Goal: Transaction & Acquisition: Obtain resource

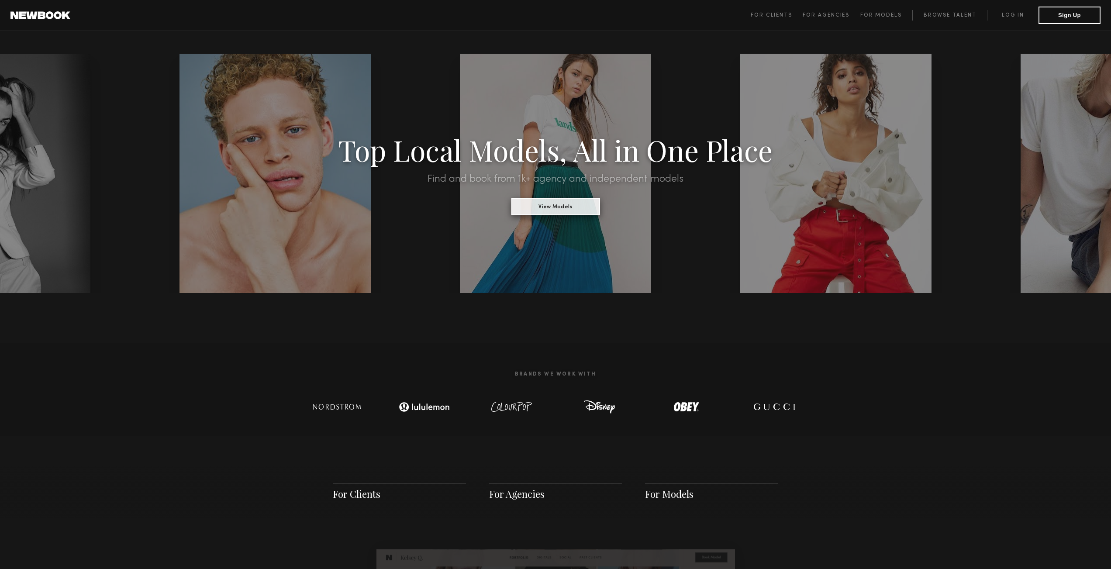
click at [535, 207] on button "View Models" at bounding box center [555, 206] width 89 height 17
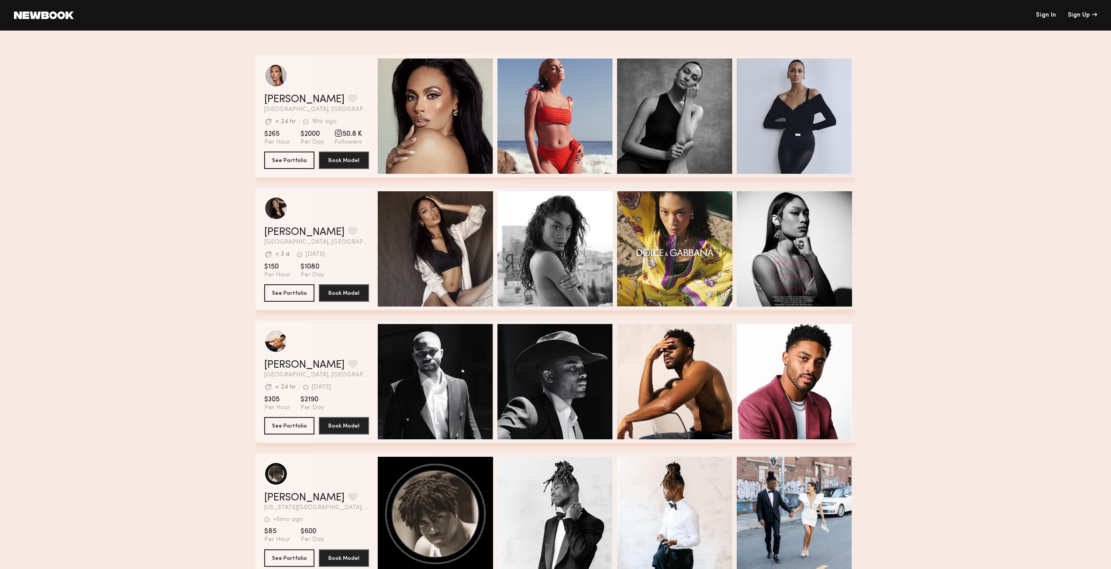
drag, startPoint x: 953, startPoint y: 168, endPoint x: 920, endPoint y: 169, distance: 32.8
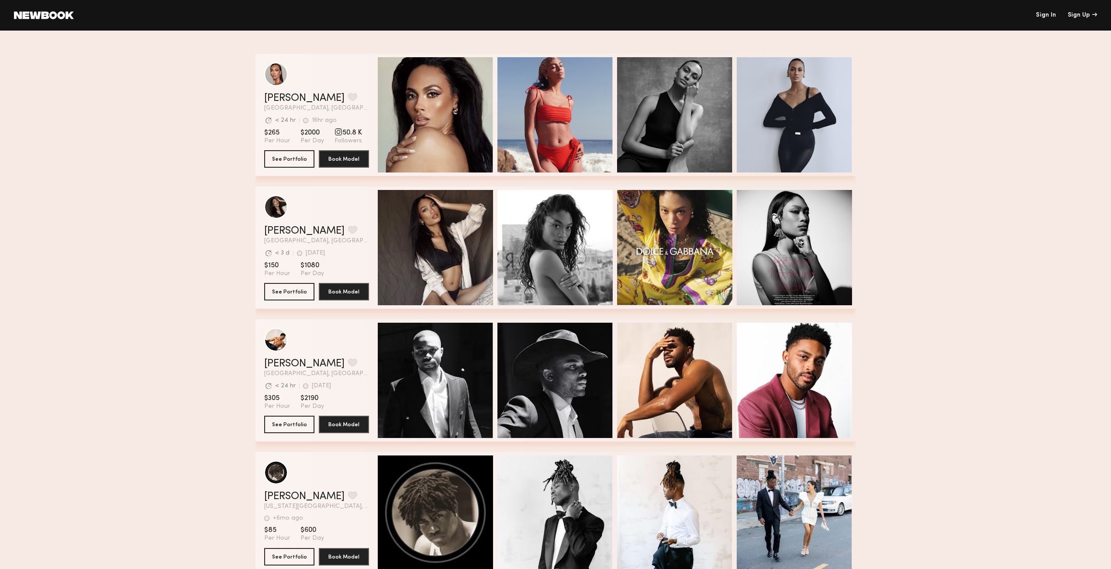
scroll to position [2, 0]
click at [330, 219] on header "Mallory C. Favorite Los Angeles, CA Avg. request response time < 3 d 1d ago Las…" at bounding box center [316, 219] width 105 height 49
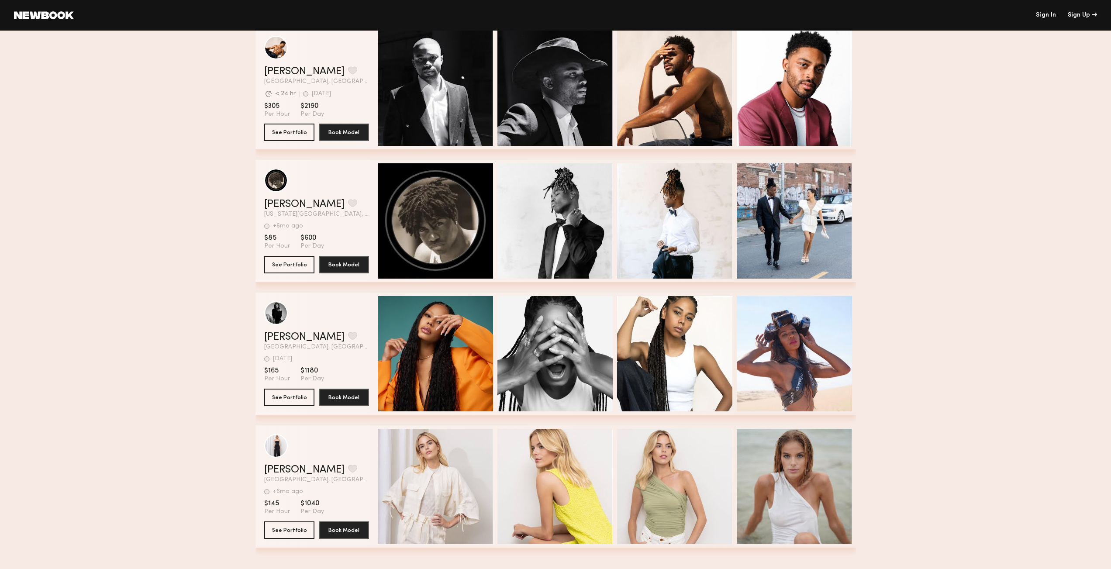
scroll to position [0, 0]
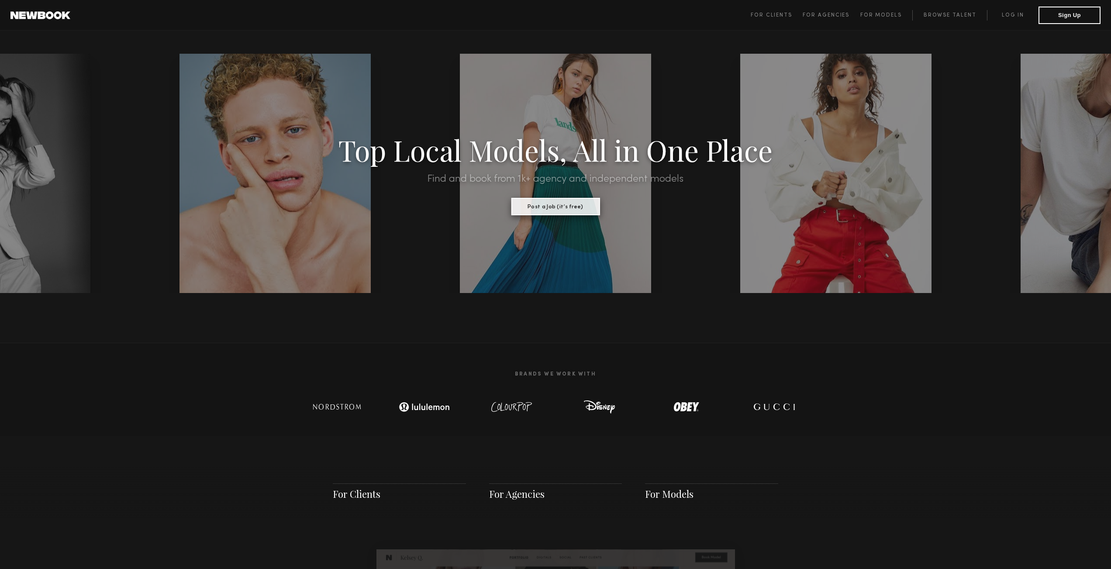
click at [555, 214] on button "Post a Job (it’s free)" at bounding box center [555, 206] width 89 height 17
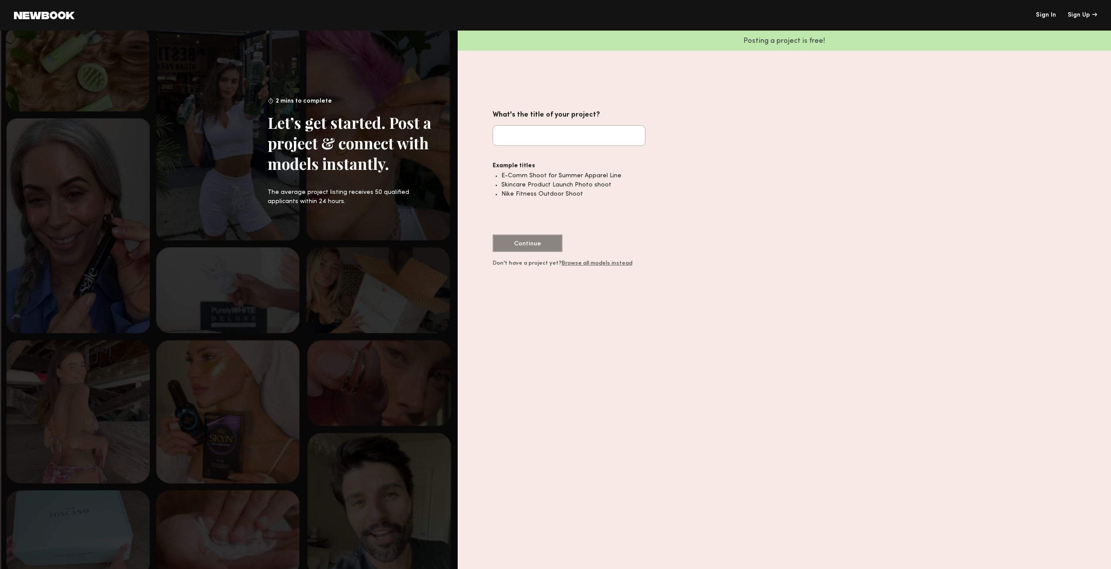
click at [531, 124] on label "What's the title of your project?" at bounding box center [569, 127] width 153 height 37
click at [531, 125] on input "What's the title of your project?" at bounding box center [569, 135] width 153 height 21
click at [595, 263] on link "Browse all models instead" at bounding box center [597, 263] width 71 height 5
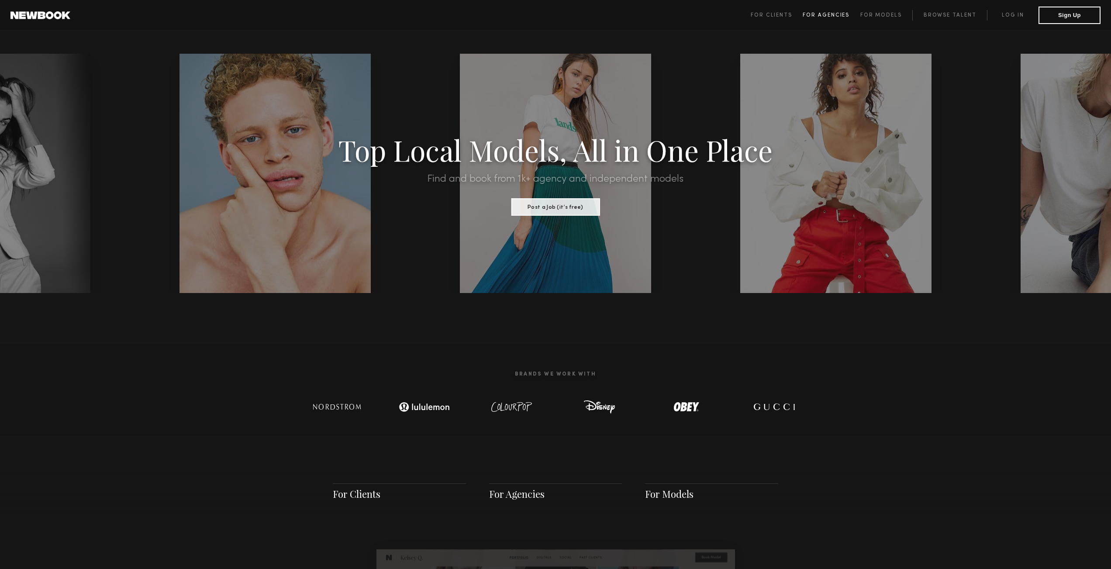
click at [852, 16] on link "For Agencies" at bounding box center [831, 15] width 57 height 10
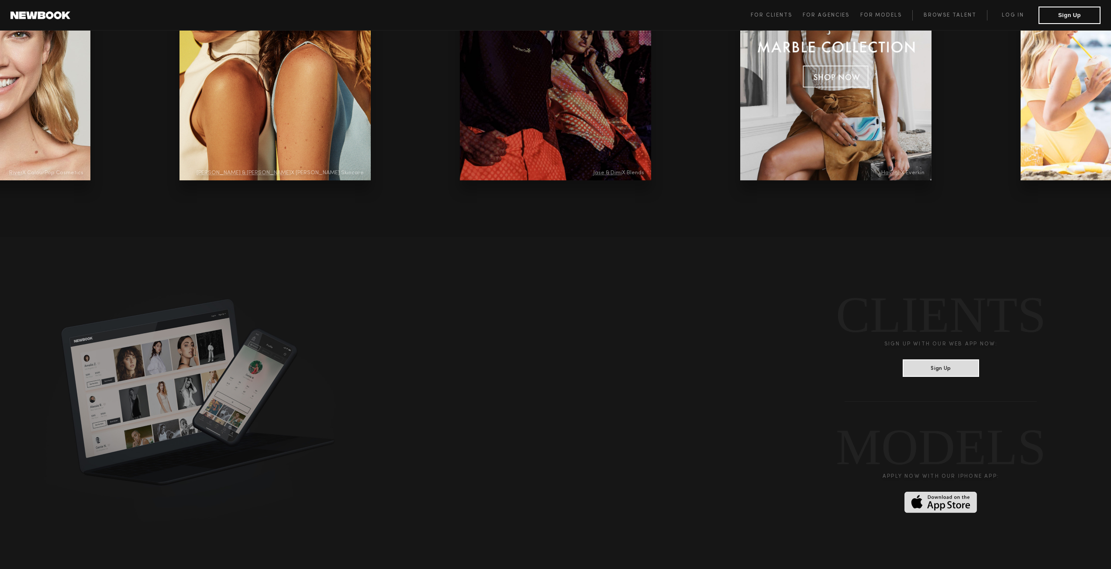
scroll to position [2123, 0]
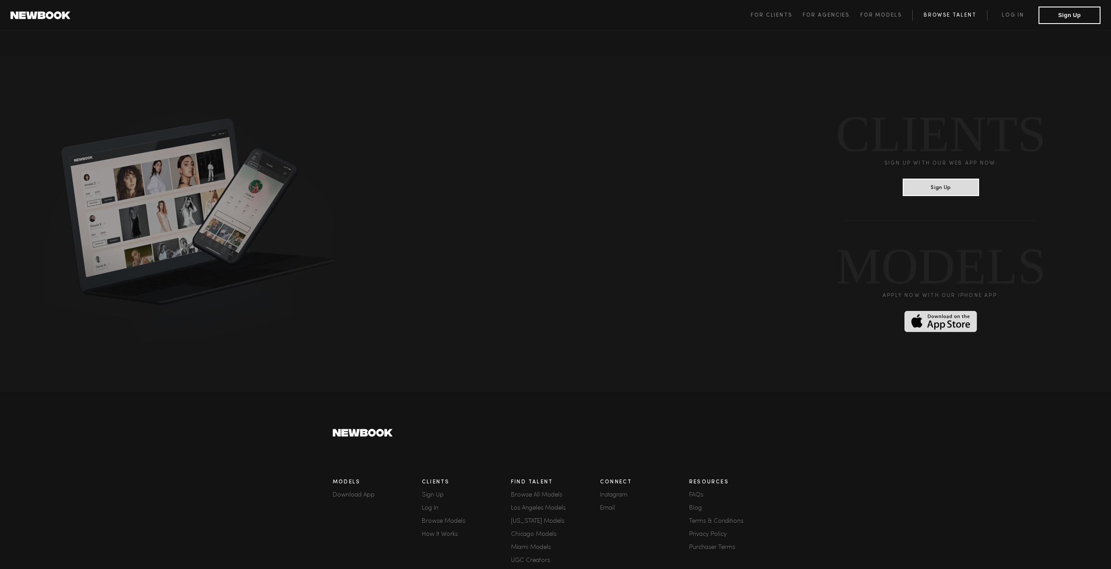
click at [968, 15] on link "Browse Talent" at bounding box center [949, 15] width 75 height 10
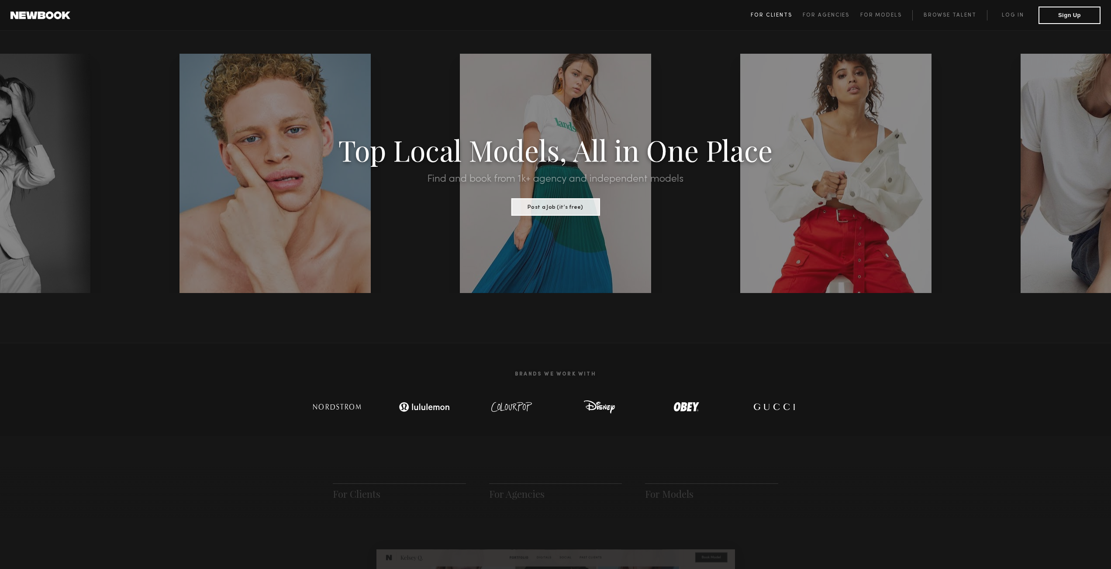
click at [769, 15] on span "For Clients" at bounding box center [771, 15] width 41 height 5
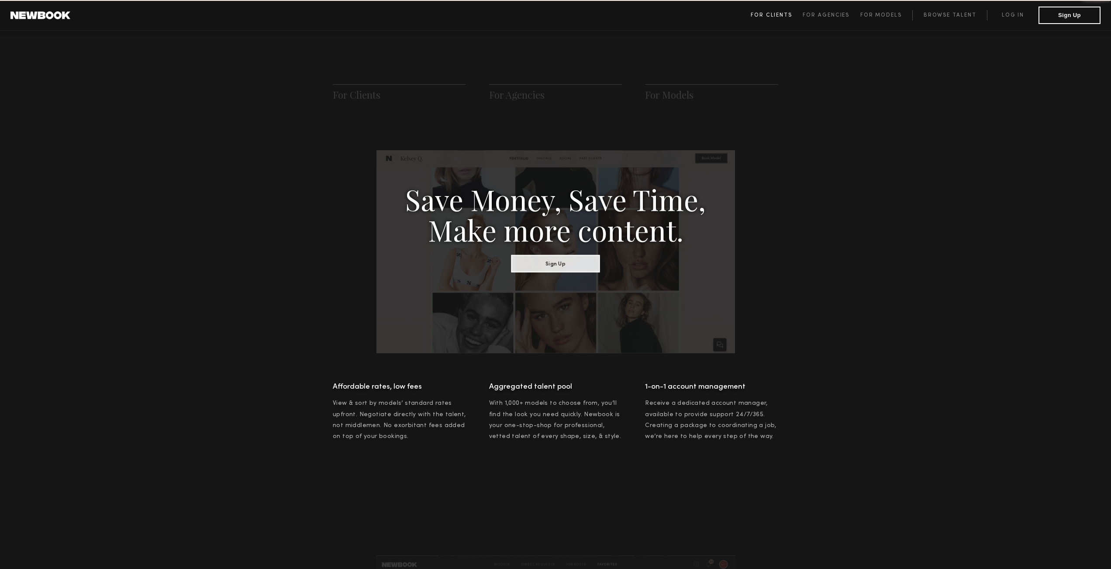
scroll to position [436, 0]
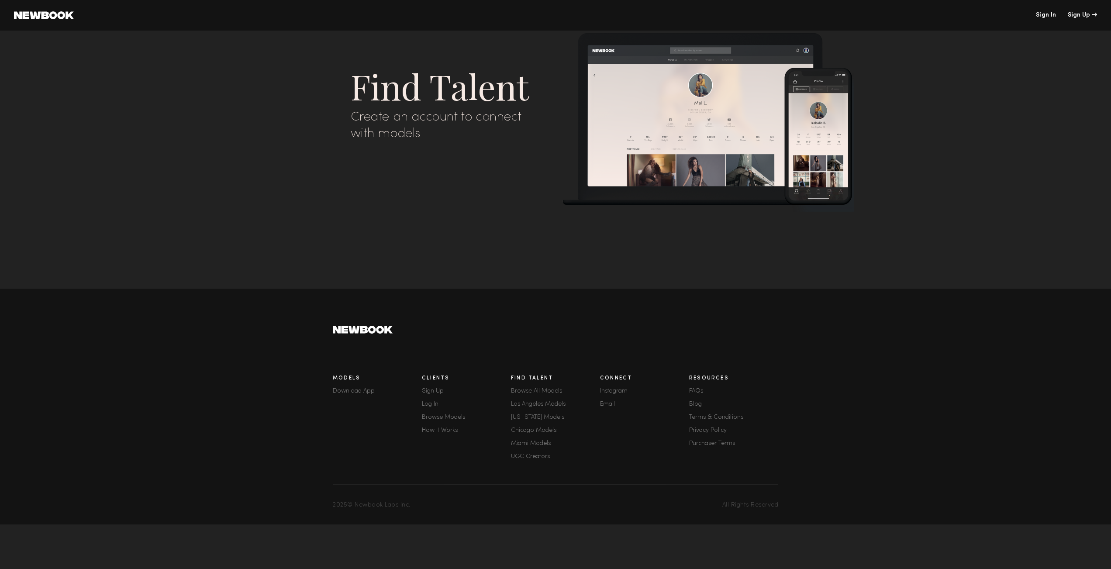
drag, startPoint x: 714, startPoint y: 206, endPoint x: 701, endPoint y: 209, distance: 12.9
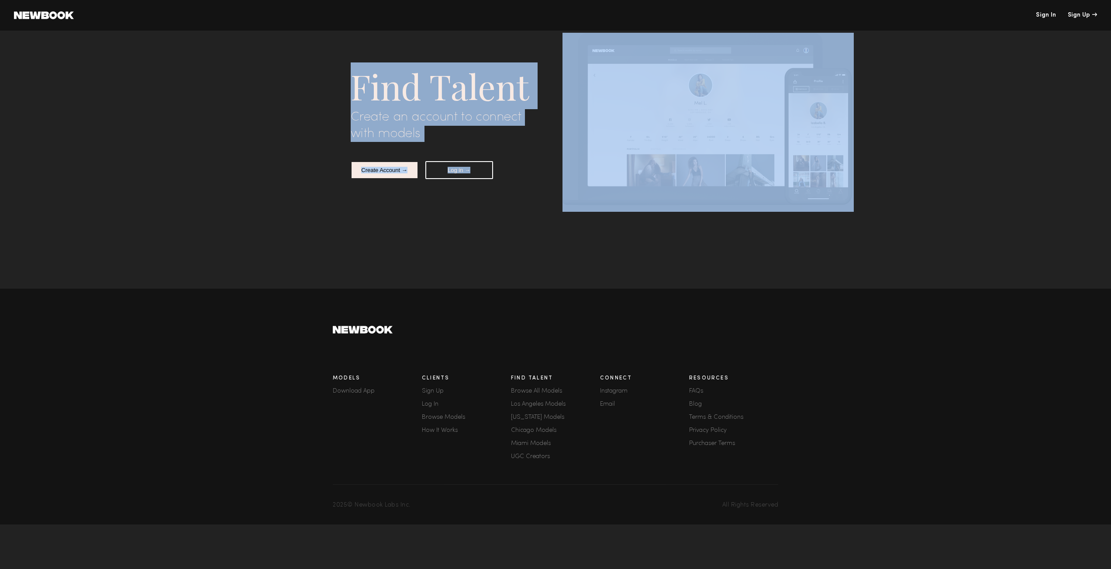
scroll to position [4683, 0]
drag, startPoint x: 840, startPoint y: 157, endPoint x: 851, endPoint y: 158, distance: 11.4
click at [510, 123] on div "Create an account to connect with models" at bounding box center [450, 125] width 199 height 33
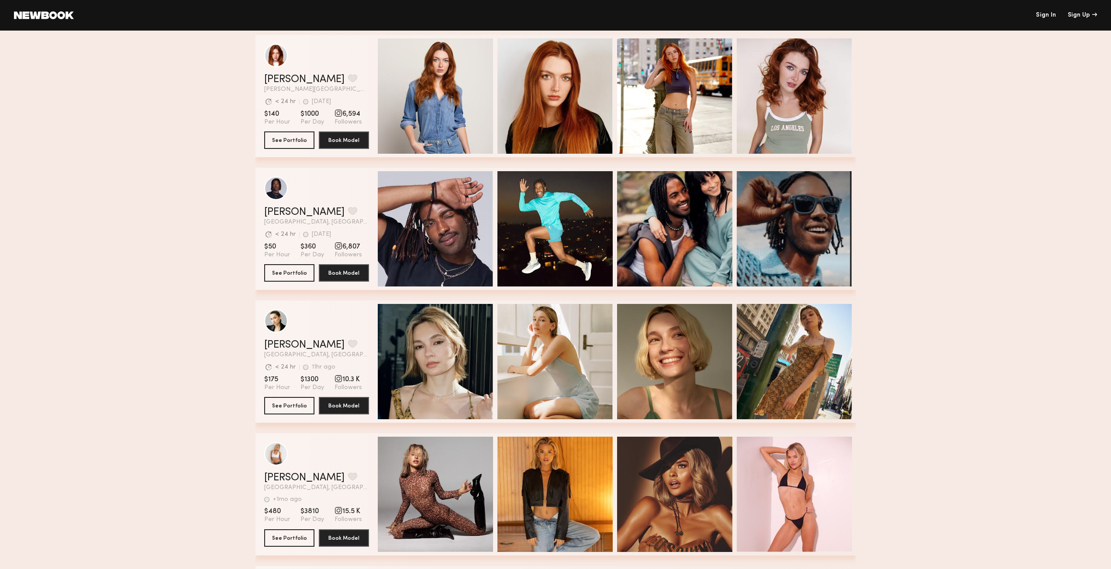
scroll to position [0, 0]
